Goal: Information Seeking & Learning: Learn about a topic

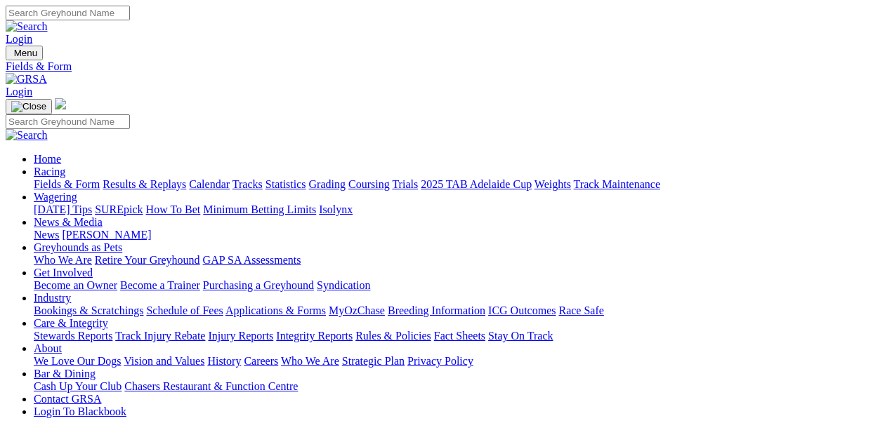
select select "WA"
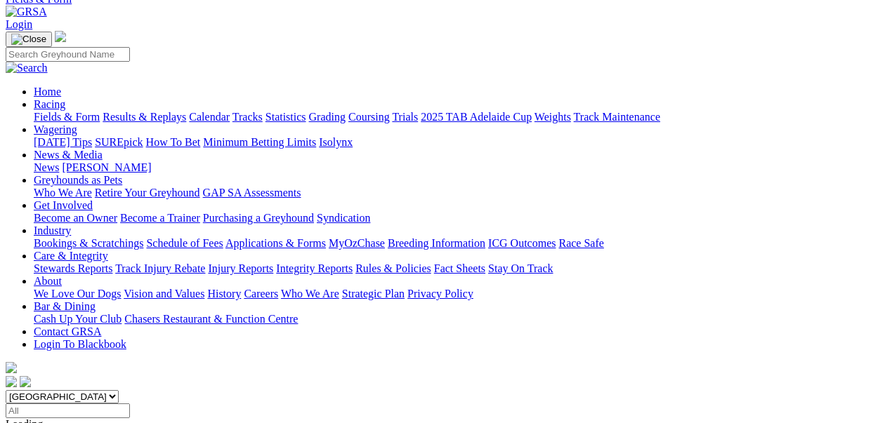
scroll to position [234, 0]
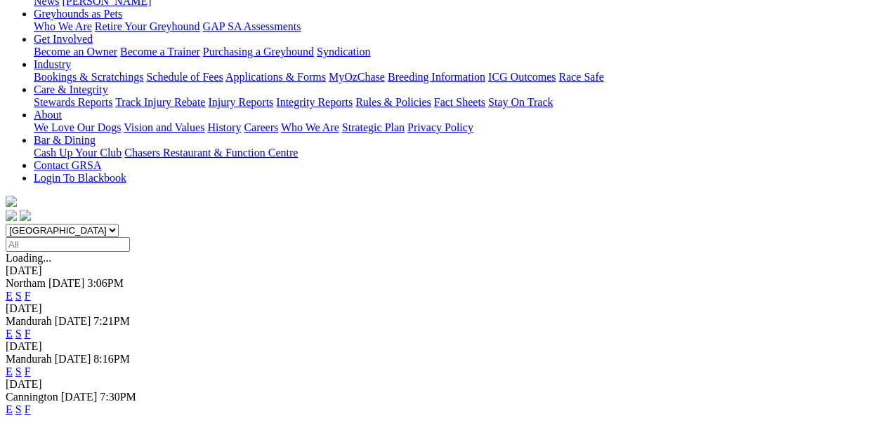
click at [13, 404] on link "E" at bounding box center [9, 410] width 7 height 12
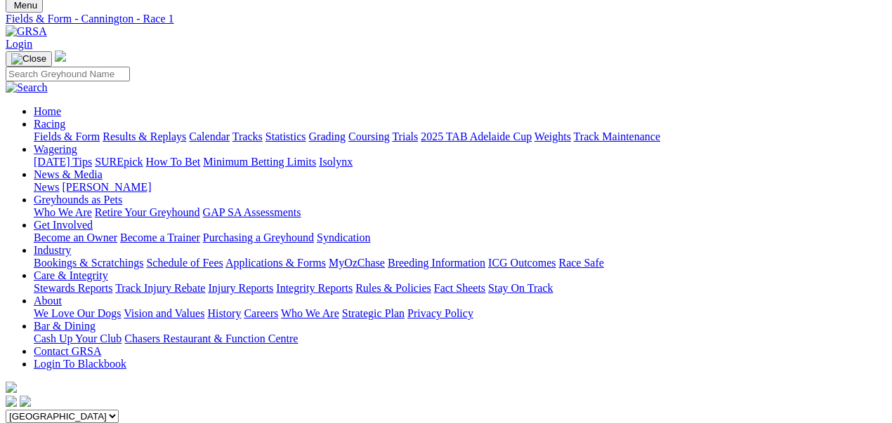
scroll to position [46, 0]
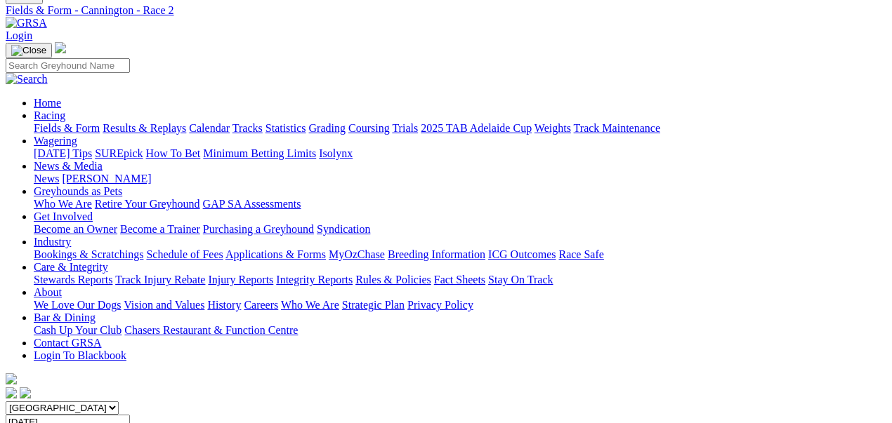
scroll to position [93, 0]
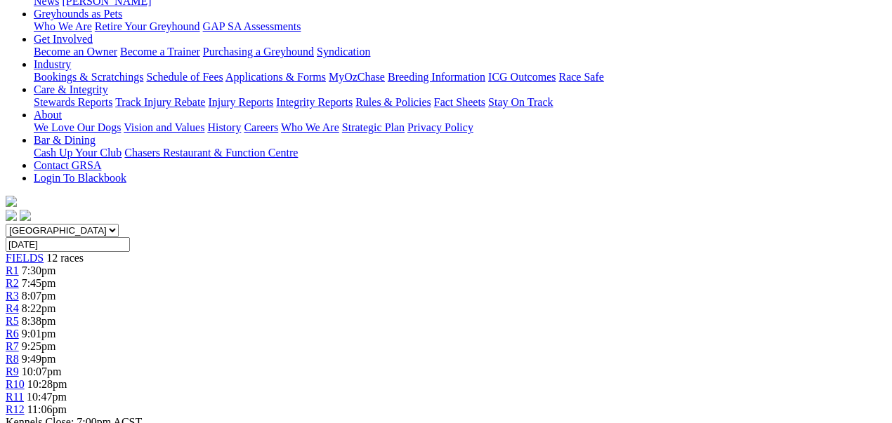
scroll to position [93, 0]
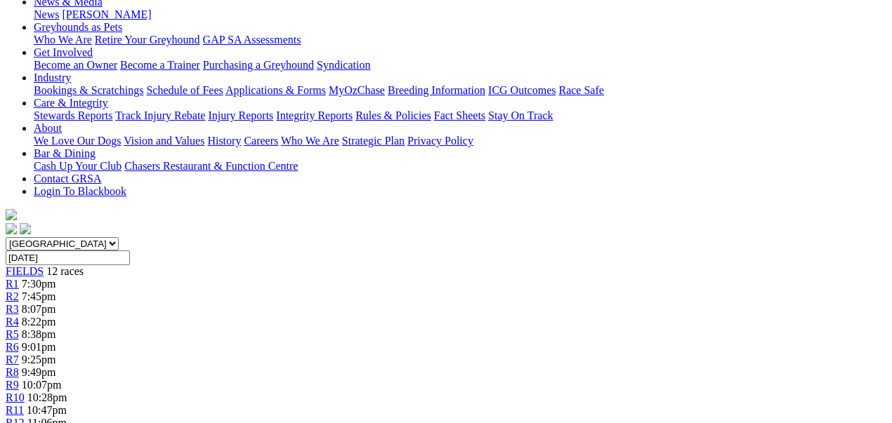
scroll to position [234, 0]
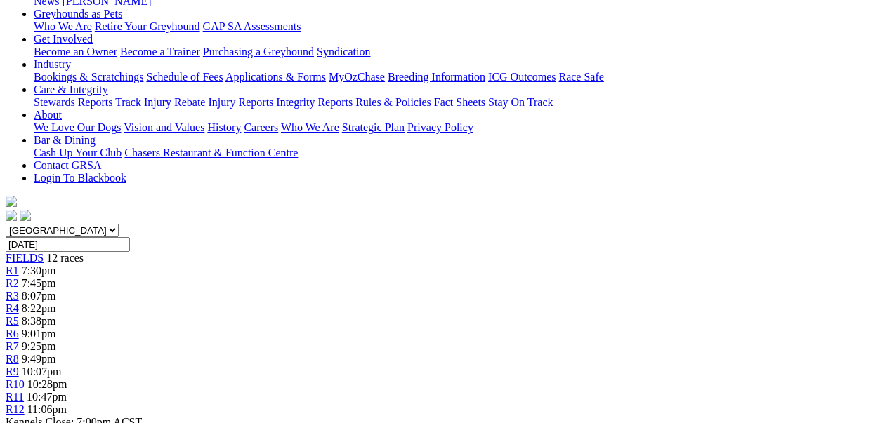
select select "20"
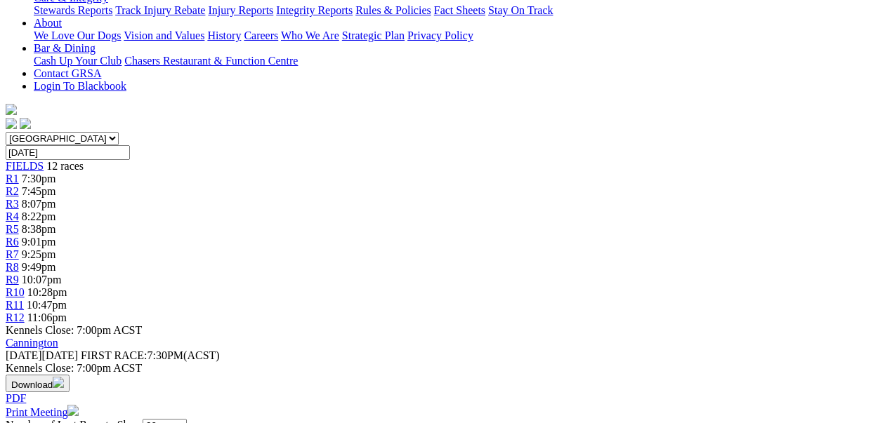
scroll to position [327, 0]
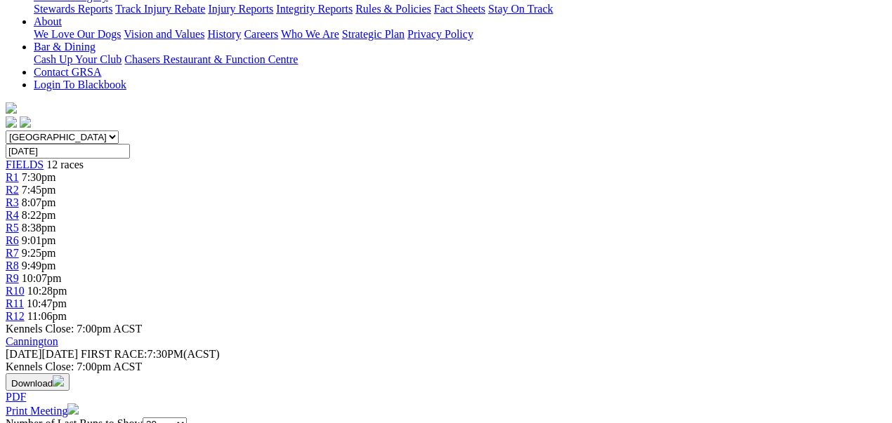
scroll to position [374, 0]
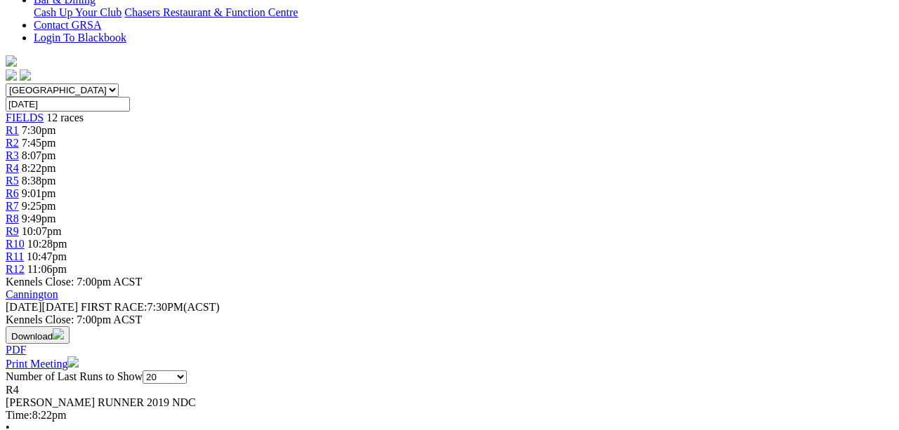
drag, startPoint x: 608, startPoint y: 44, endPoint x: 610, endPoint y: 57, distance: 13.4
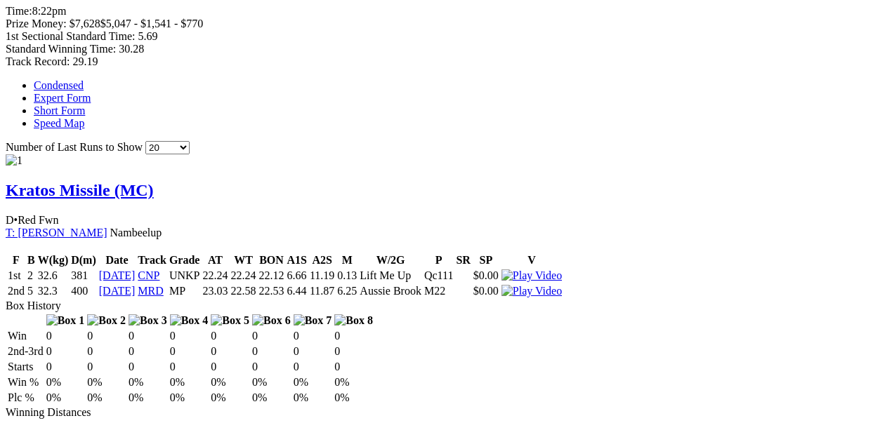
scroll to position [889, 0]
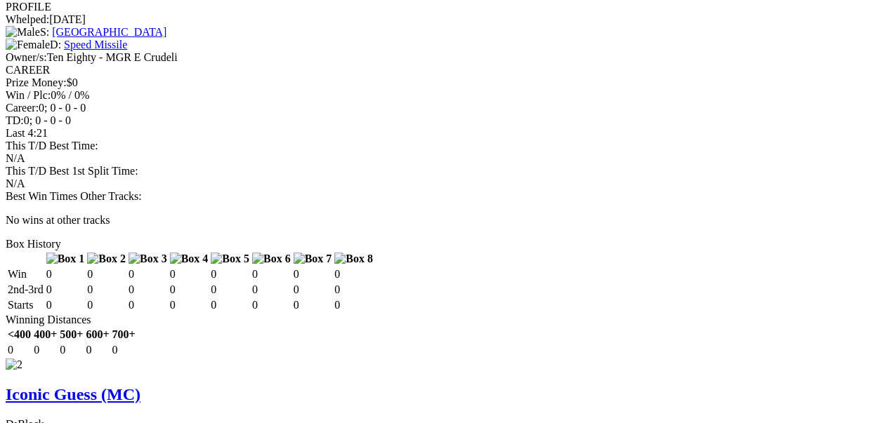
scroll to position [1405, 0]
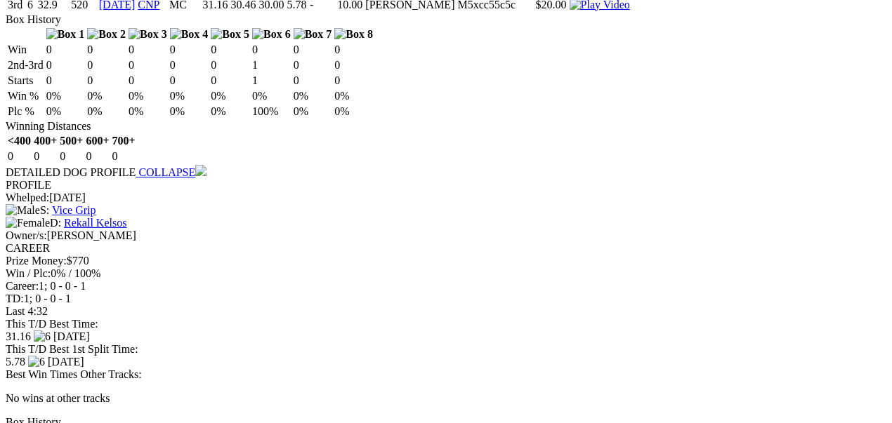
scroll to position [1901, 0]
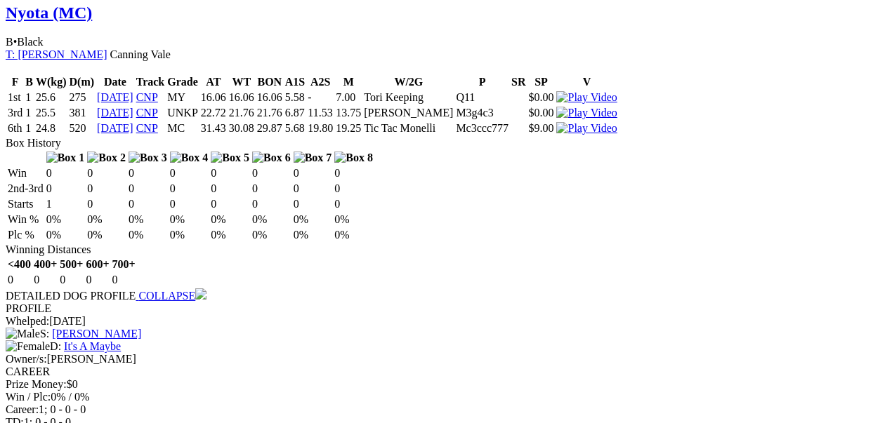
scroll to position [2426, 0]
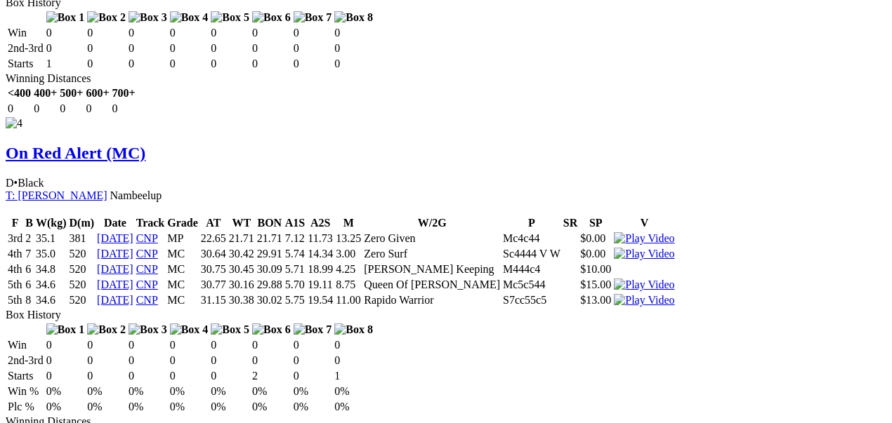
scroll to position [2932, 0]
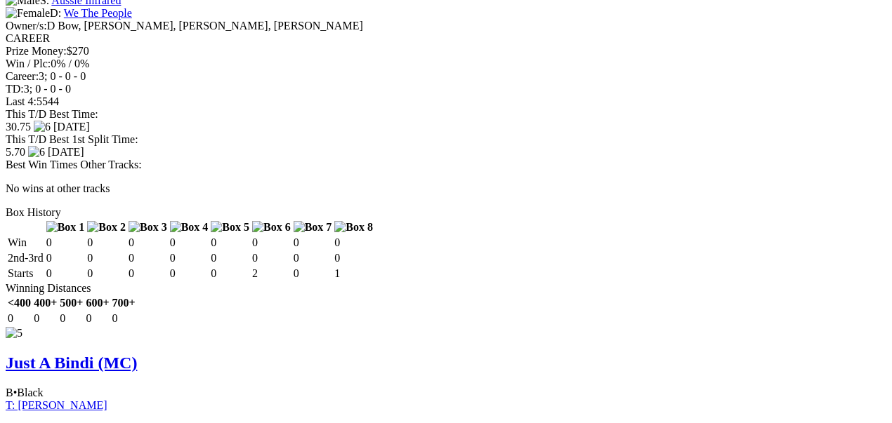
scroll to position [3494, 0]
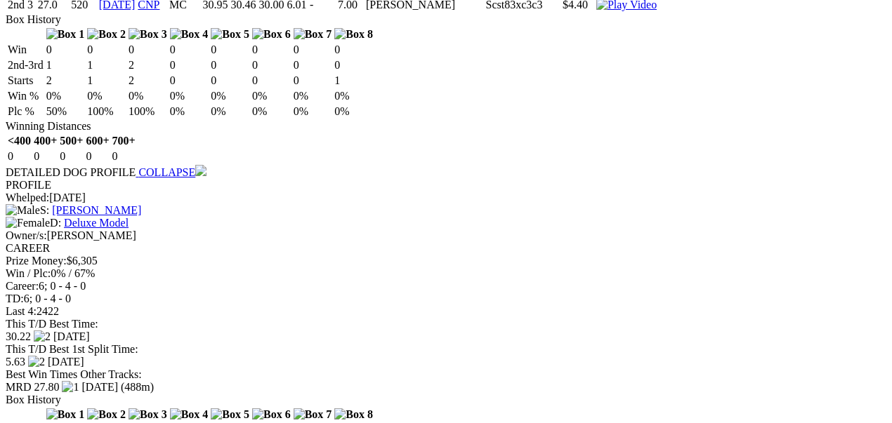
scroll to position [4009, 0]
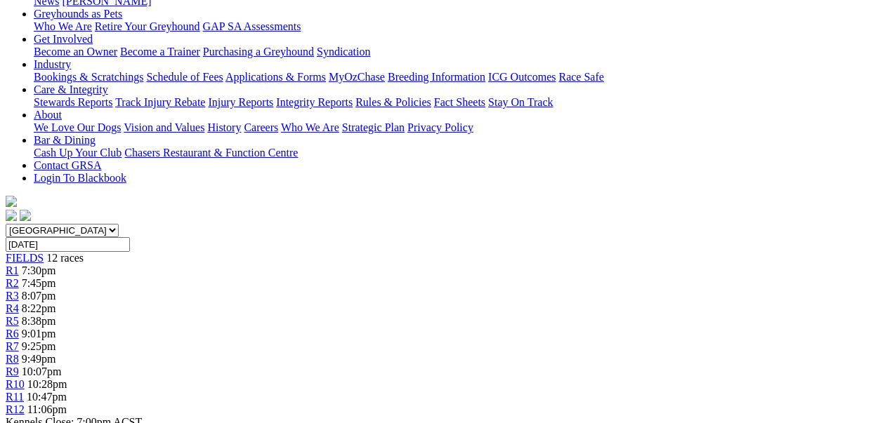
scroll to position [281, 0]
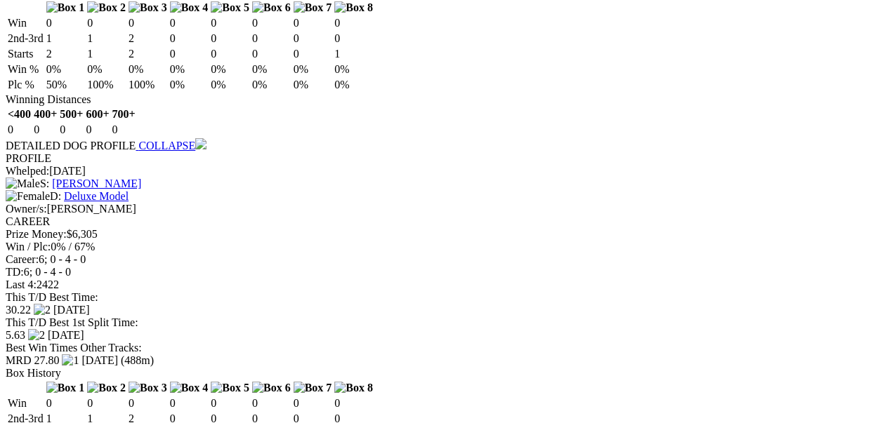
scroll to position [4029, 0]
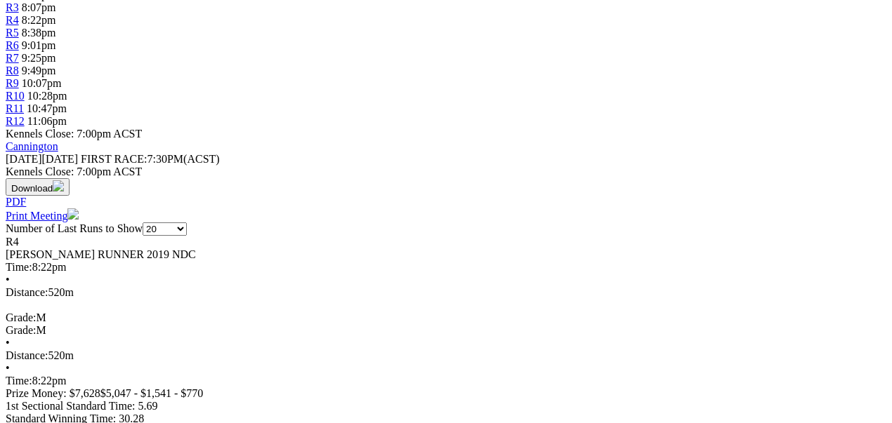
scroll to position [0, 0]
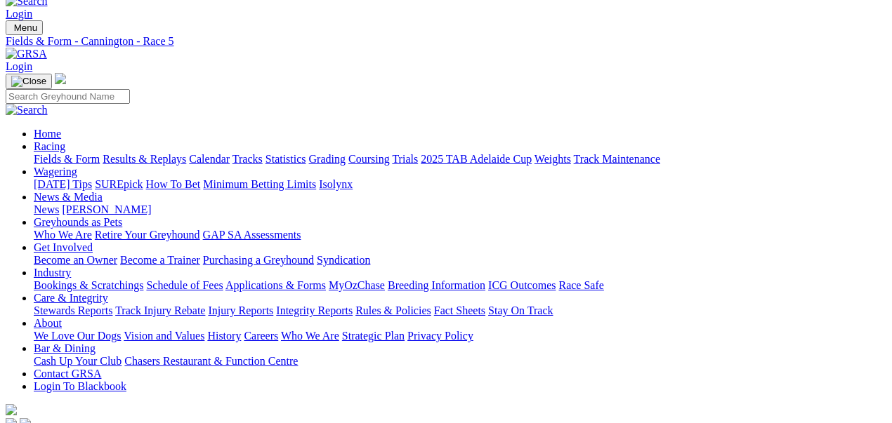
scroll to position [46, 0]
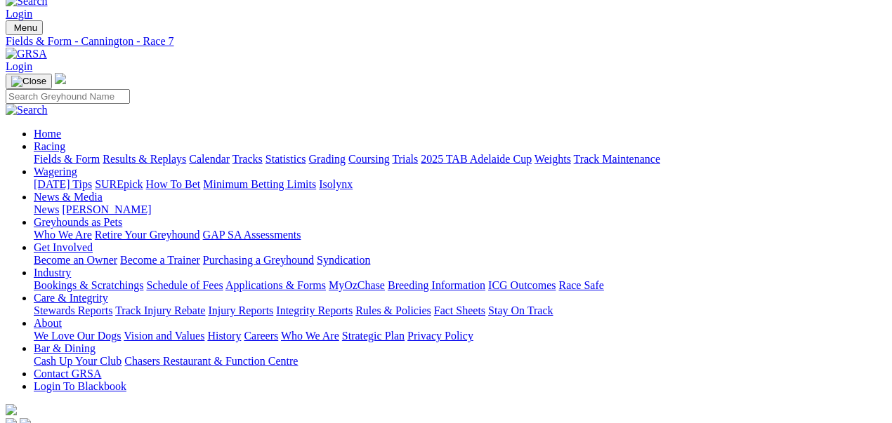
scroll to position [46, 0]
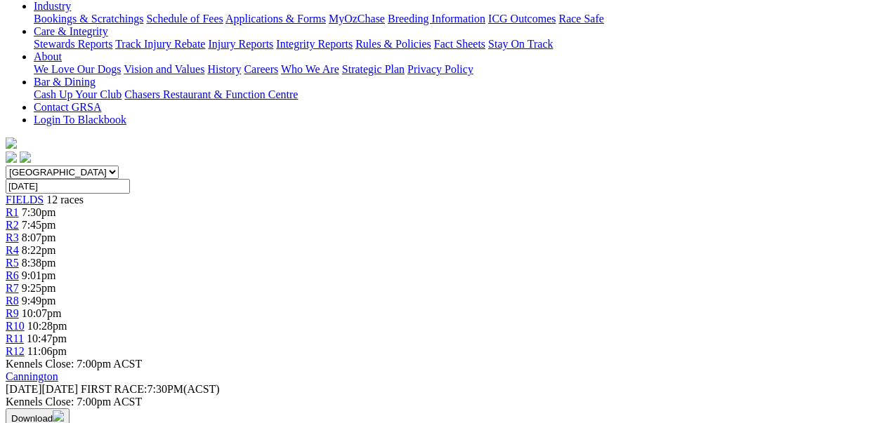
scroll to position [374, 0]
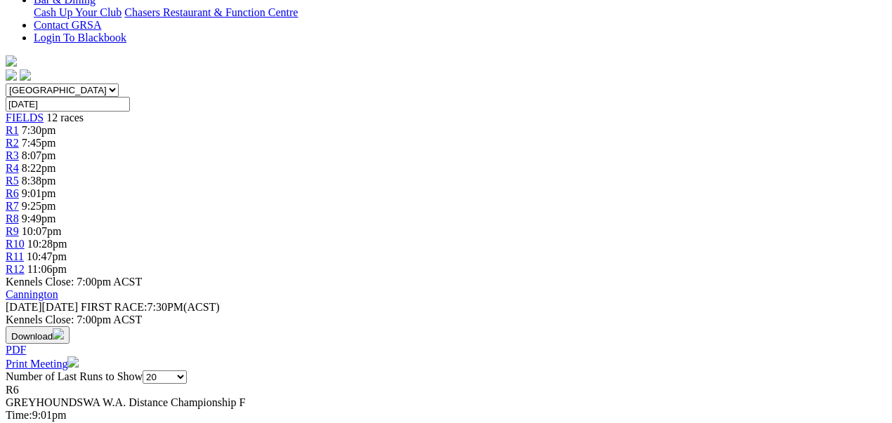
drag, startPoint x: 664, startPoint y: 84, endPoint x: 583, endPoint y: 93, distance: 82.0
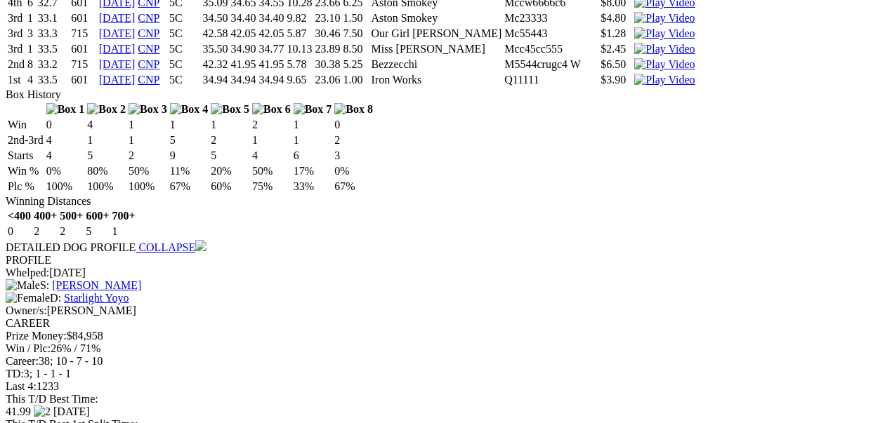
scroll to position [4214, 0]
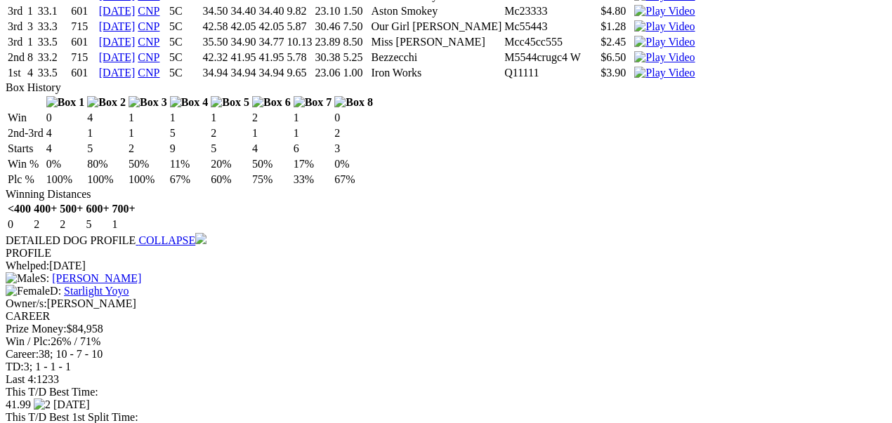
drag, startPoint x: 315, startPoint y: 195, endPoint x: 334, endPoint y: 198, distance: 19.2
drag, startPoint x: 331, startPoint y: 185, endPoint x: 305, endPoint y: 188, distance: 26.8
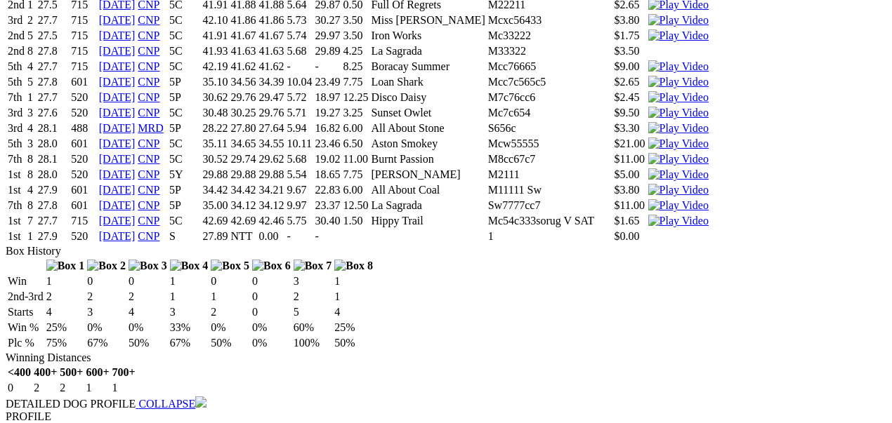
scroll to position [5009, 0]
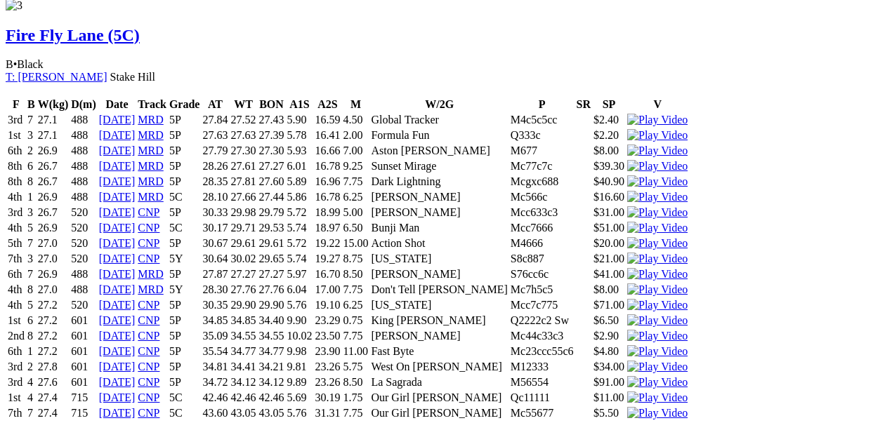
scroll to position [2948, 228]
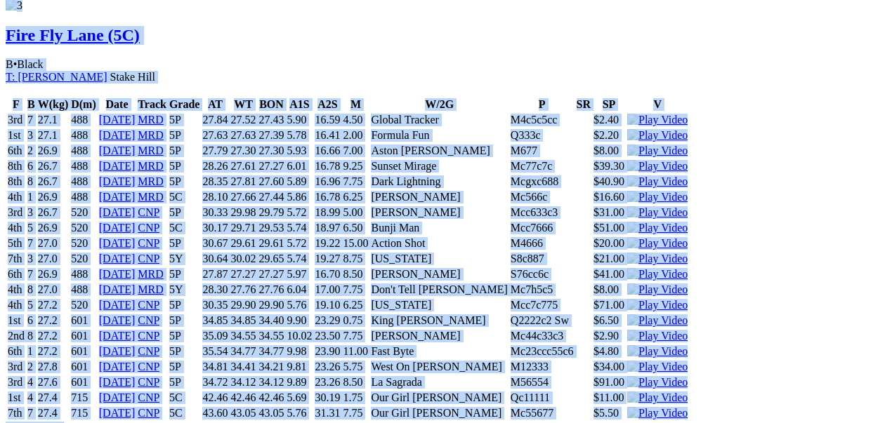
drag, startPoint x: 898, startPoint y: 70, endPoint x: 694, endPoint y: 153, distance: 220.5
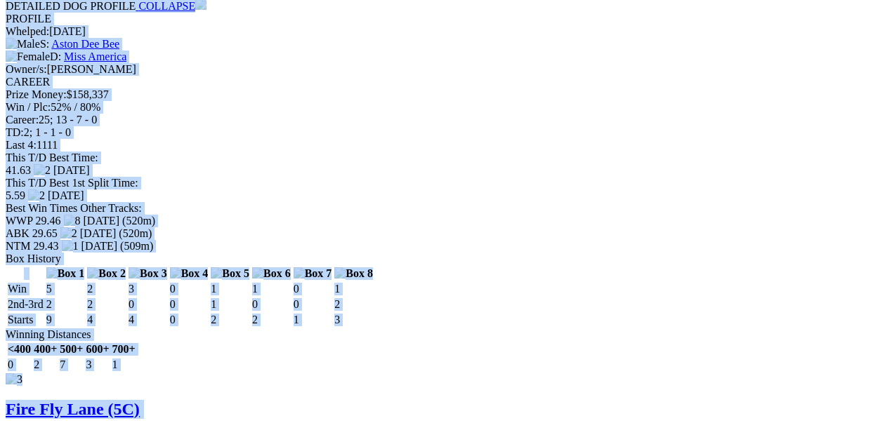
scroll to position [2204, 0]
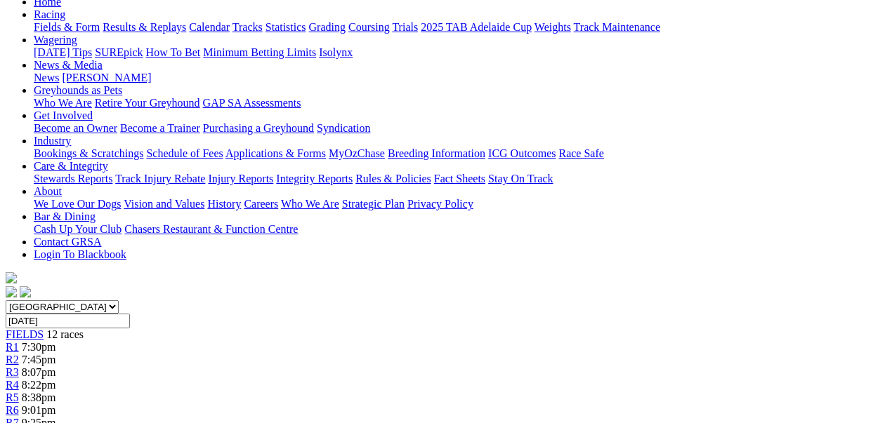
scroll to position [0, 0]
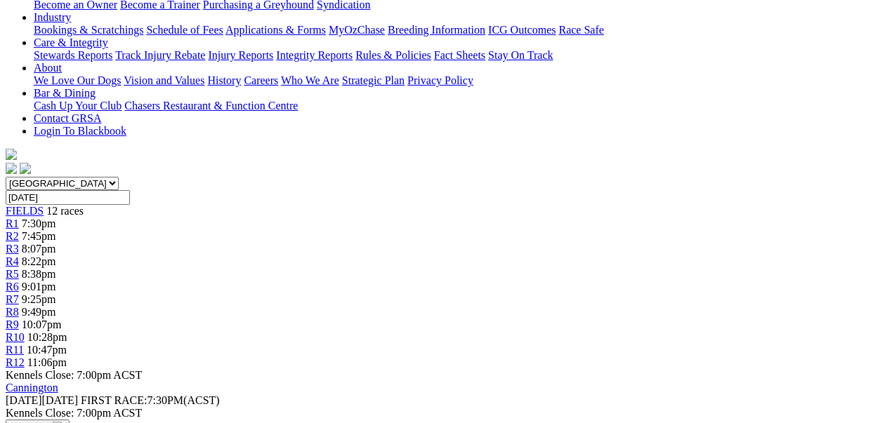
scroll to position [281, 0]
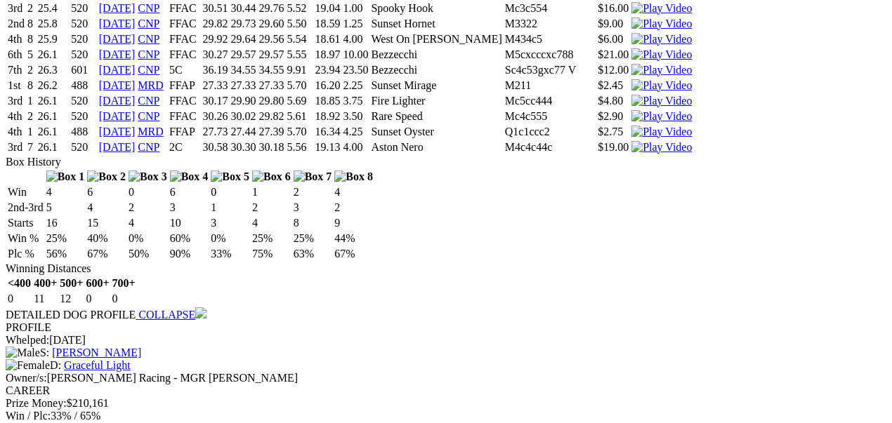
scroll to position [2388, 0]
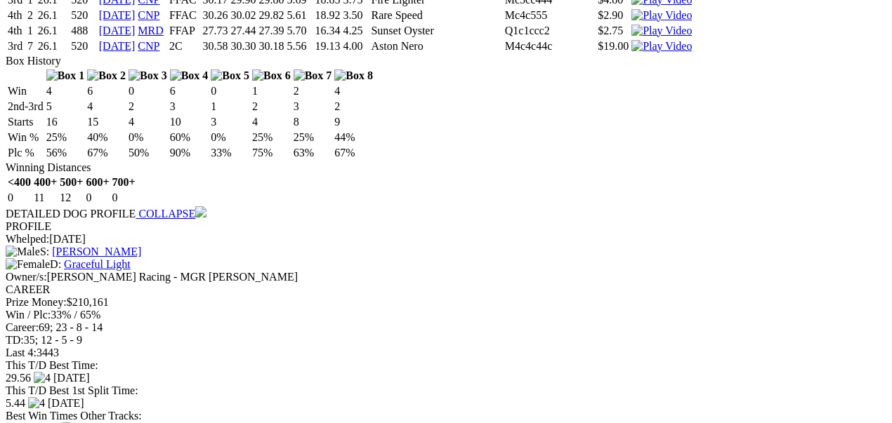
scroll to position [2341, 0]
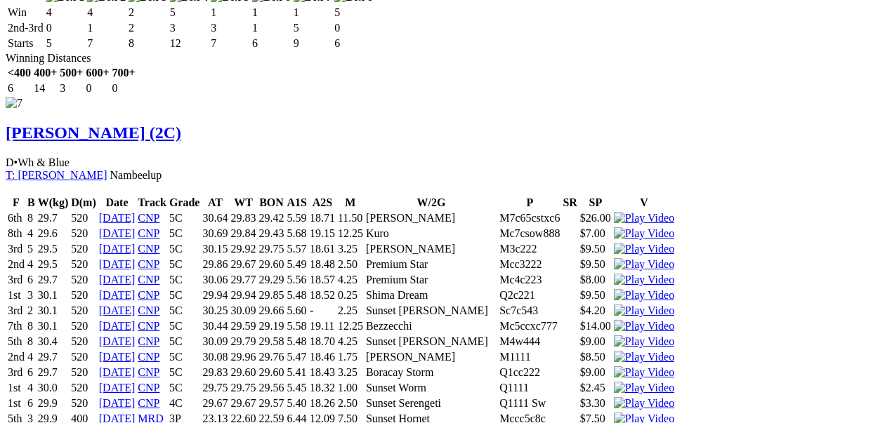
scroll to position [6646, 0]
